Goal: Find specific page/section: Find specific page/section

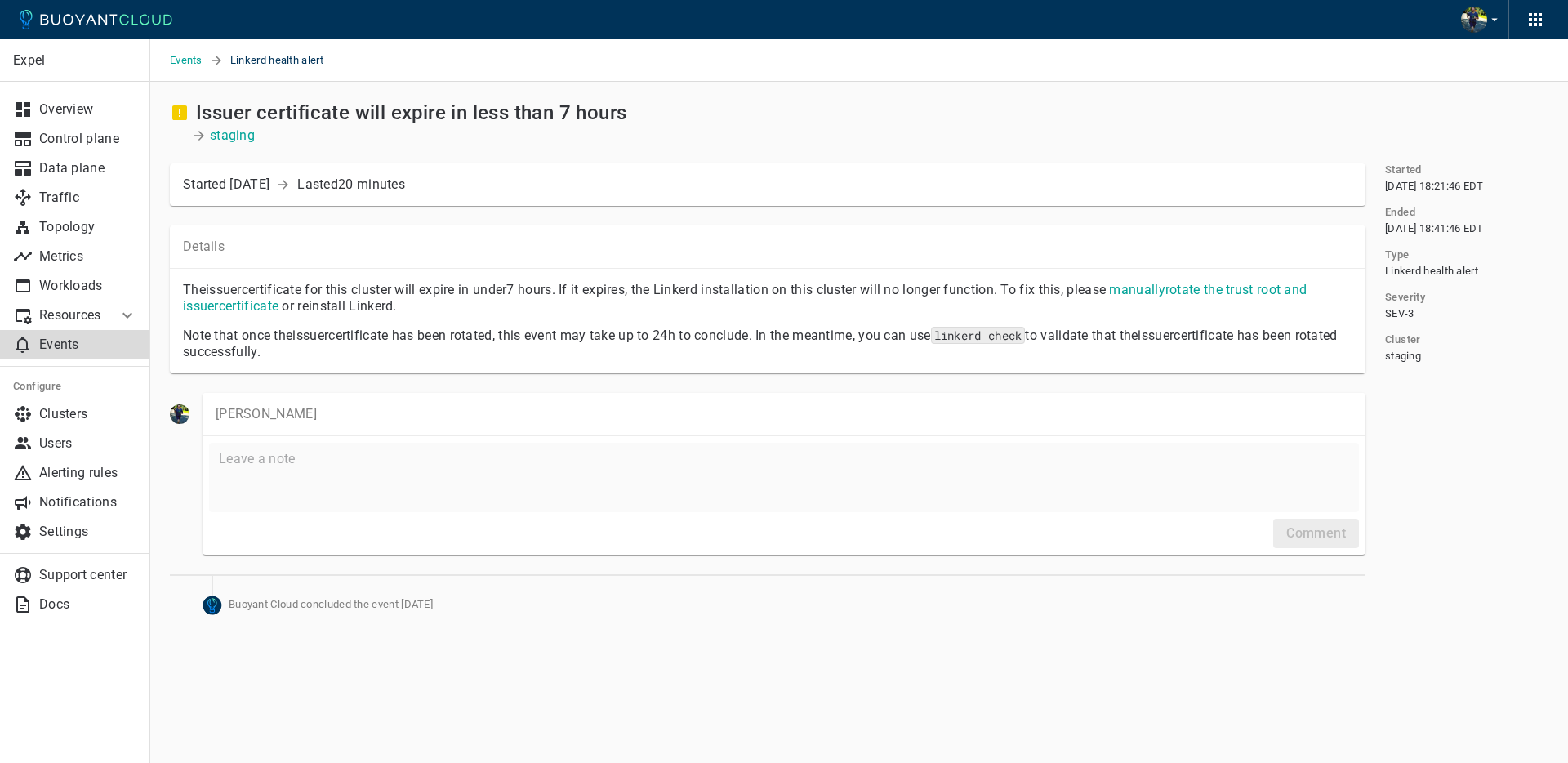
click at [170, 59] on span "Events" at bounding box center [189, 60] width 39 height 43
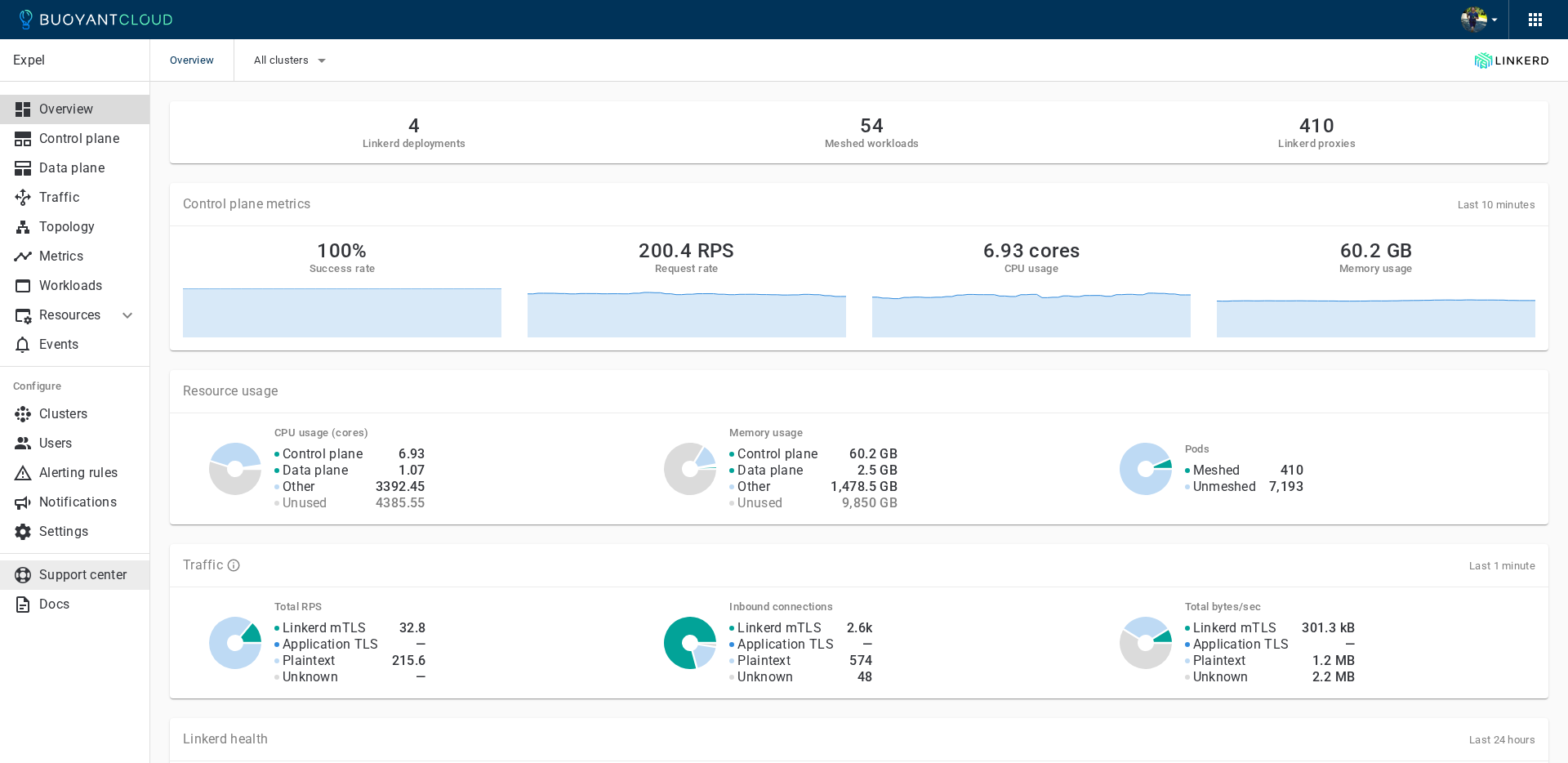
click at [141, 568] on link "Support center" at bounding box center [75, 575] width 150 height 30
